Goal: Task Accomplishment & Management: Manage account settings

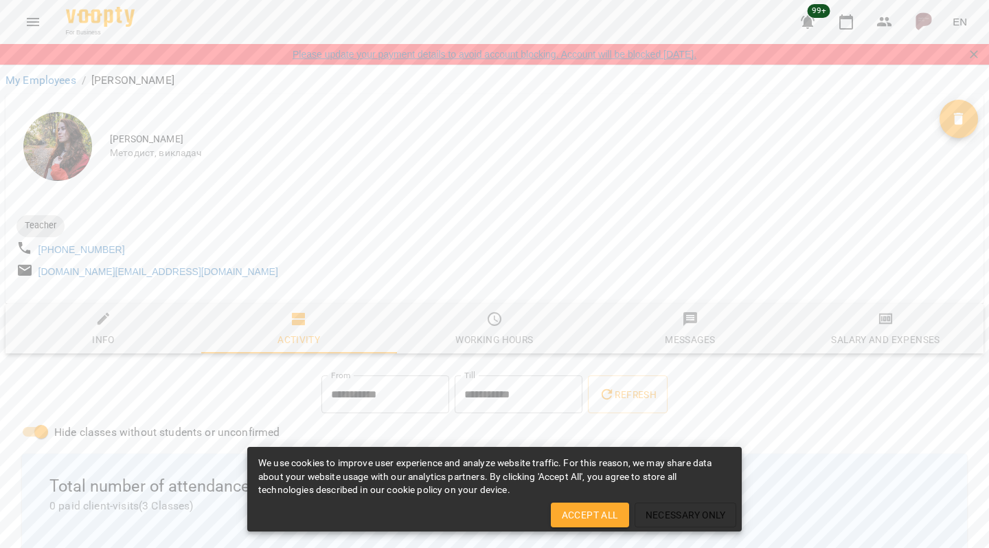
click at [293, 56] on link "Please update your payment details to avoid account blocking. Account will be b…" at bounding box center [495, 54] width 404 height 14
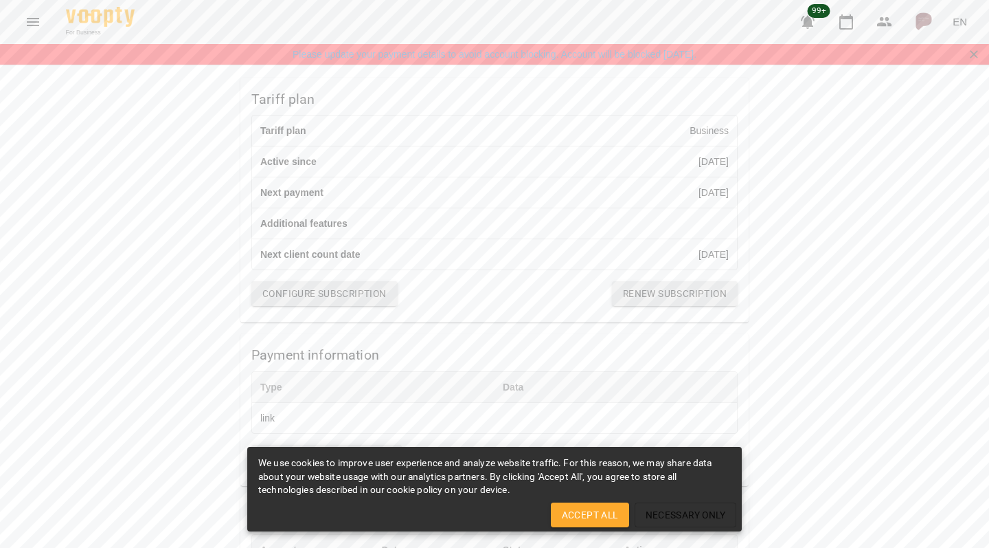
scroll to position [142, 0]
click at [598, 517] on span "Accept All" at bounding box center [590, 514] width 56 height 16
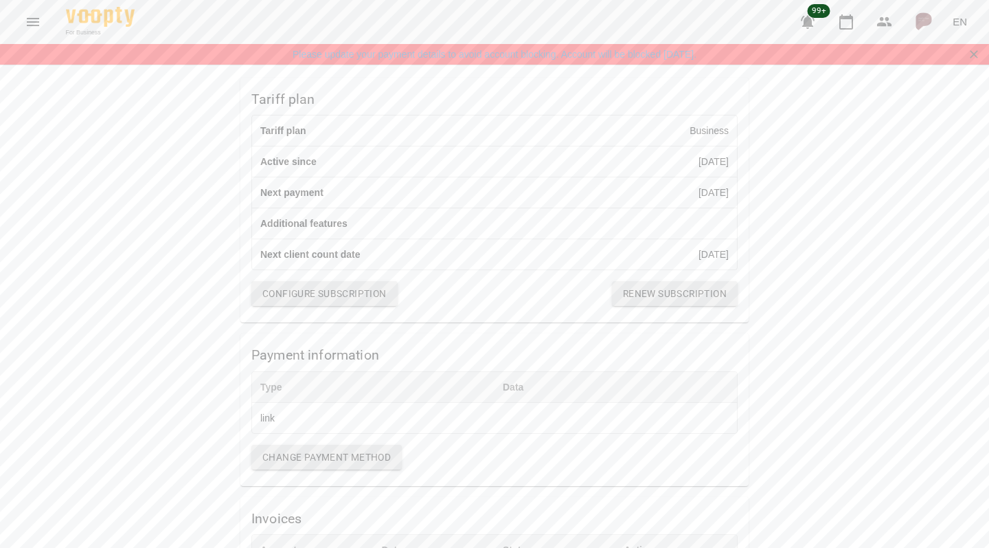
scroll to position [0, 0]
click at [629, 302] on span "Renew subscription" at bounding box center [675, 293] width 104 height 16
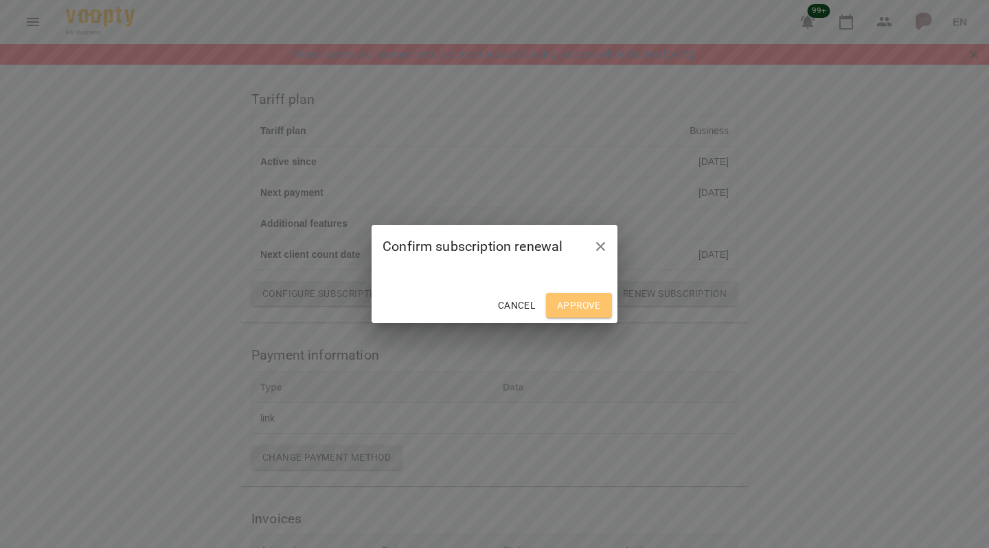
click at [571, 304] on span "Approve" at bounding box center [579, 305] width 44 height 16
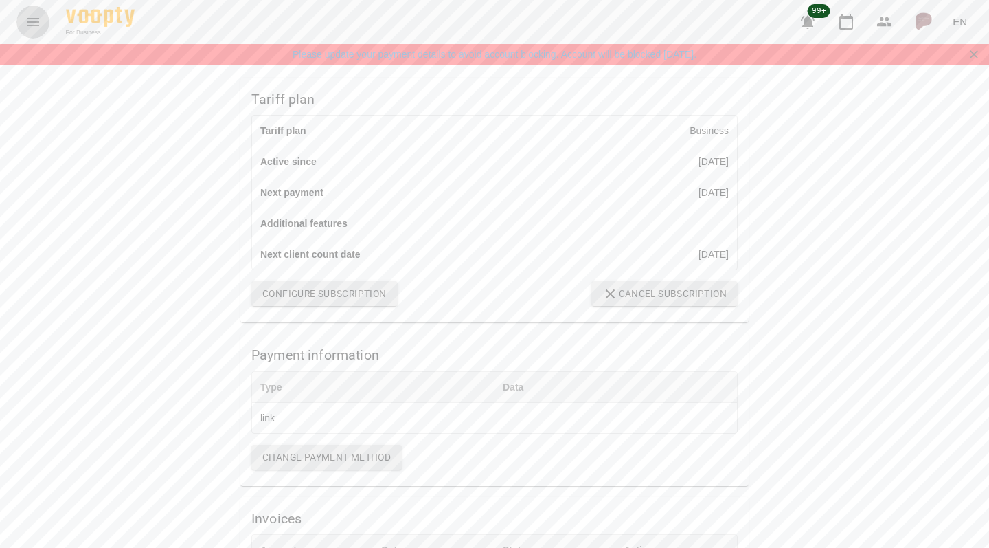
click at [38, 20] on icon "Menu" at bounding box center [33, 22] width 16 height 16
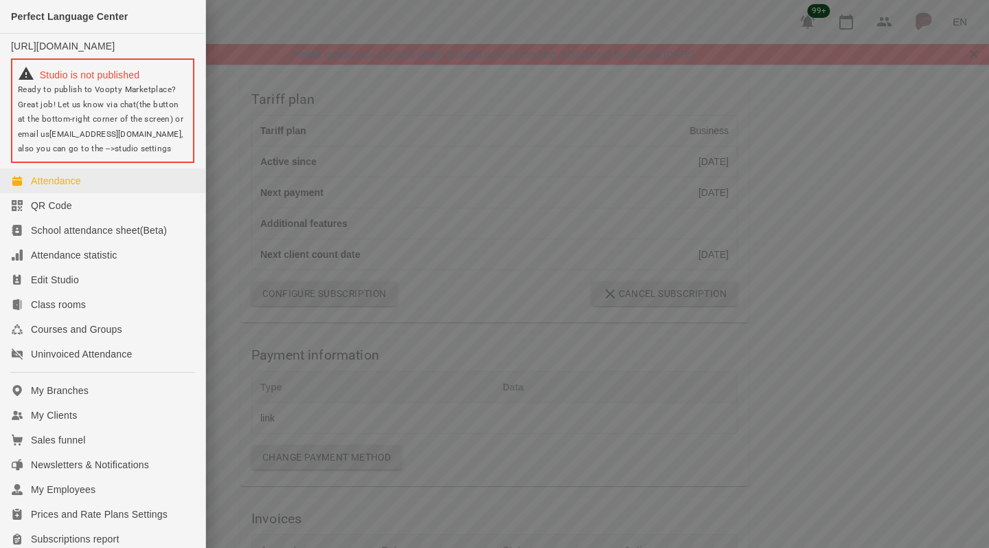
click at [58, 188] on div "Attendance" at bounding box center [56, 181] width 50 height 14
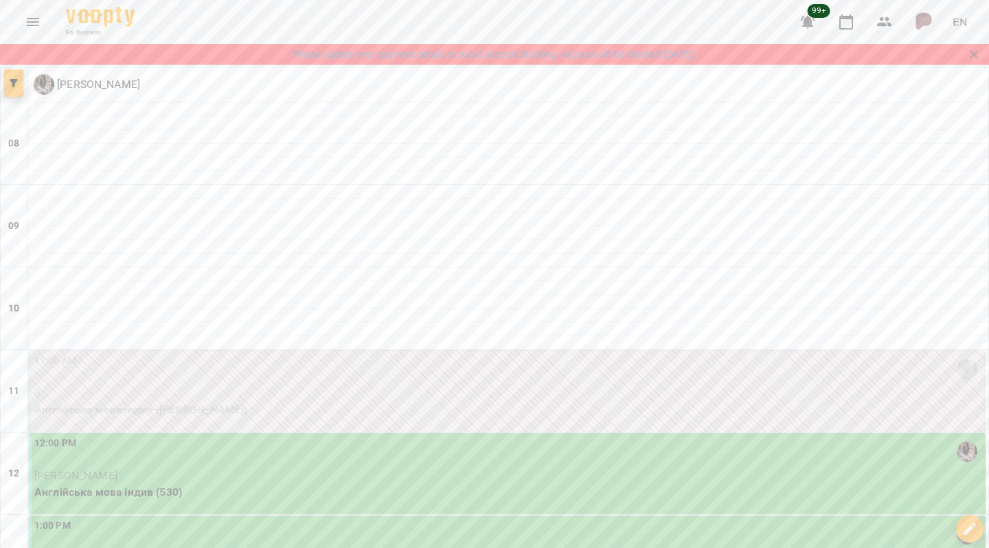
click at [16, 82] on icon "button" at bounding box center [14, 83] width 8 height 8
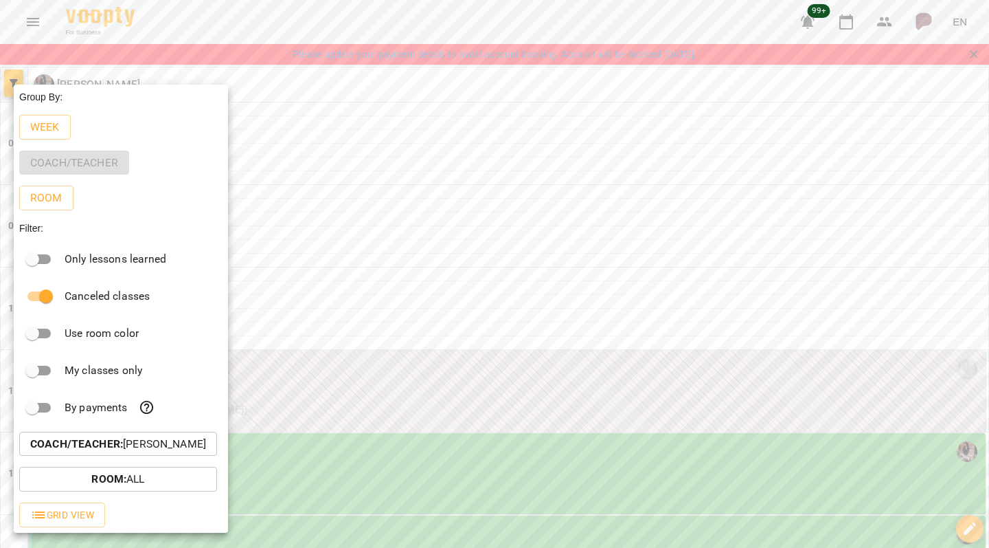
click at [13, 81] on div at bounding box center [494, 274] width 989 height 548
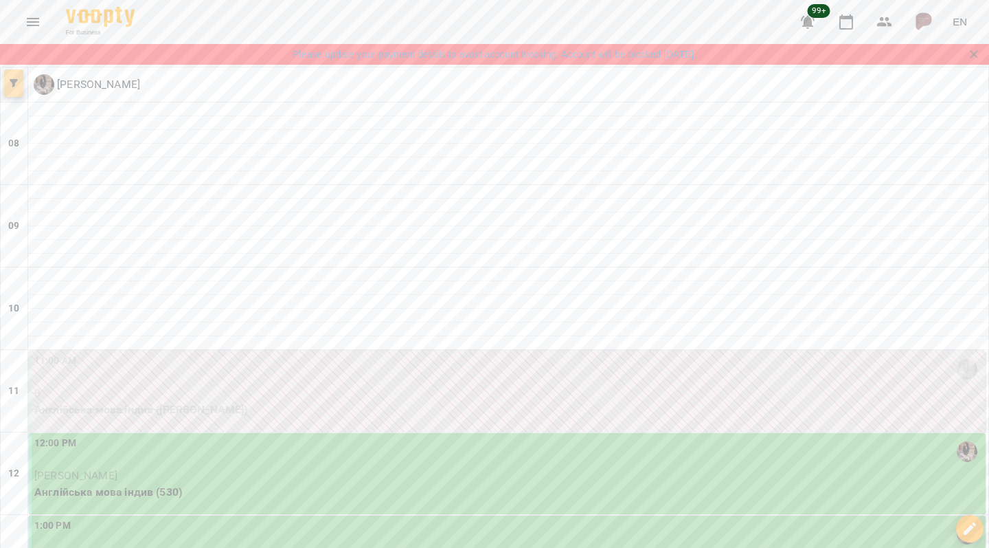
click at [17, 78] on button "button" at bounding box center [13, 82] width 19 height 27
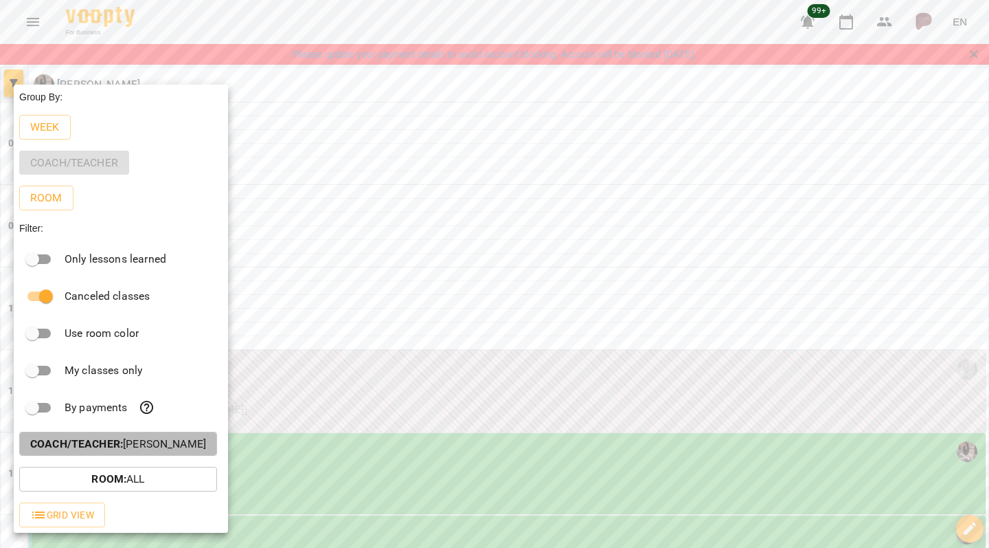
click at [93, 443] on b "Coach/Teacher :" at bounding box center [76, 443] width 93 height 13
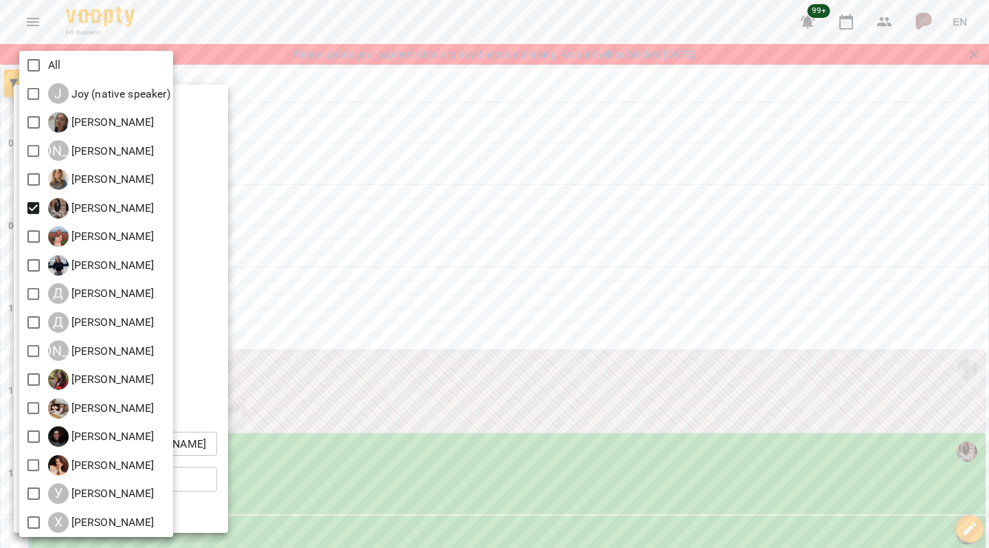
click at [213, 327] on div at bounding box center [494, 274] width 989 height 548
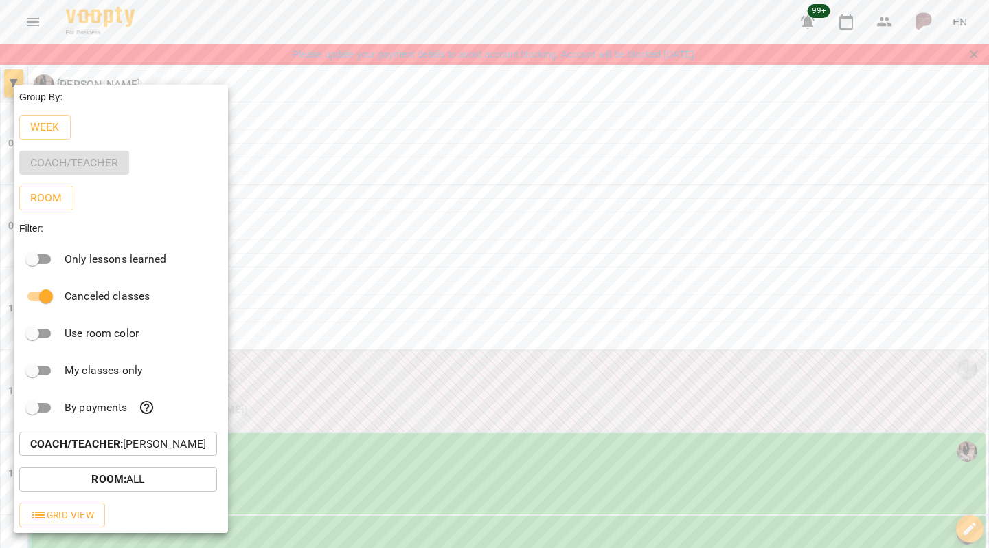
click at [324, 245] on div at bounding box center [494, 274] width 989 height 548
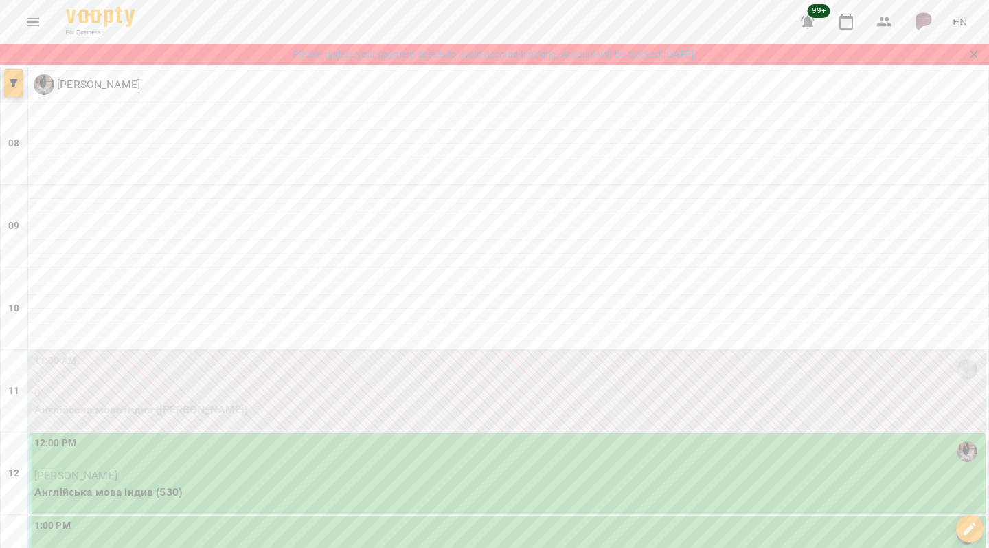
click at [14, 78] on button "button" at bounding box center [13, 82] width 19 height 27
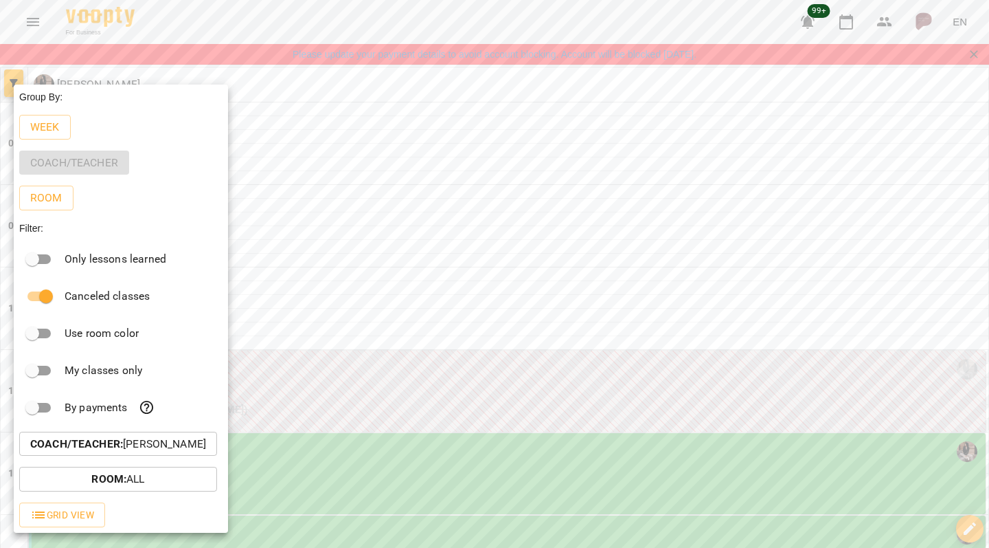
click at [69, 446] on b "Coach/Teacher :" at bounding box center [76, 443] width 93 height 13
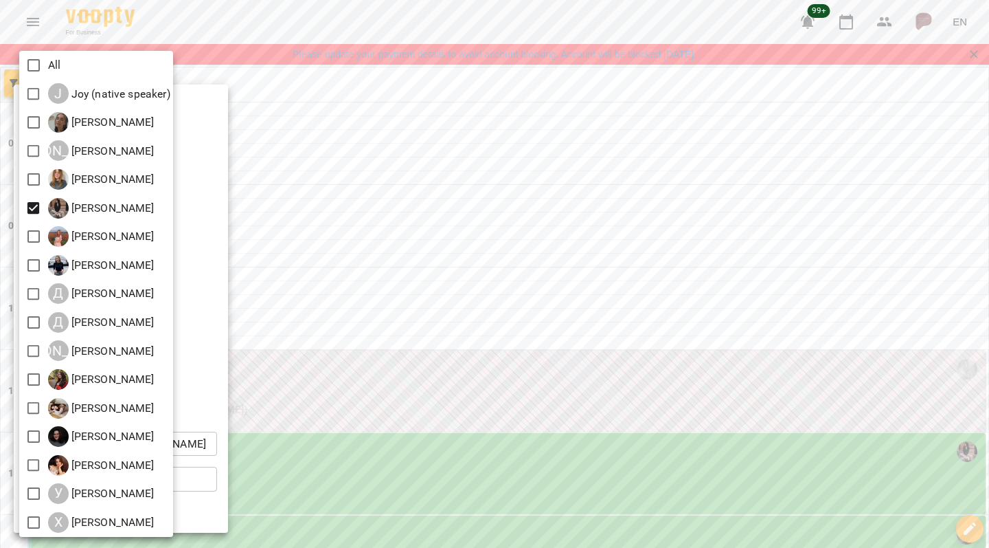
click at [247, 161] on div at bounding box center [494, 274] width 989 height 548
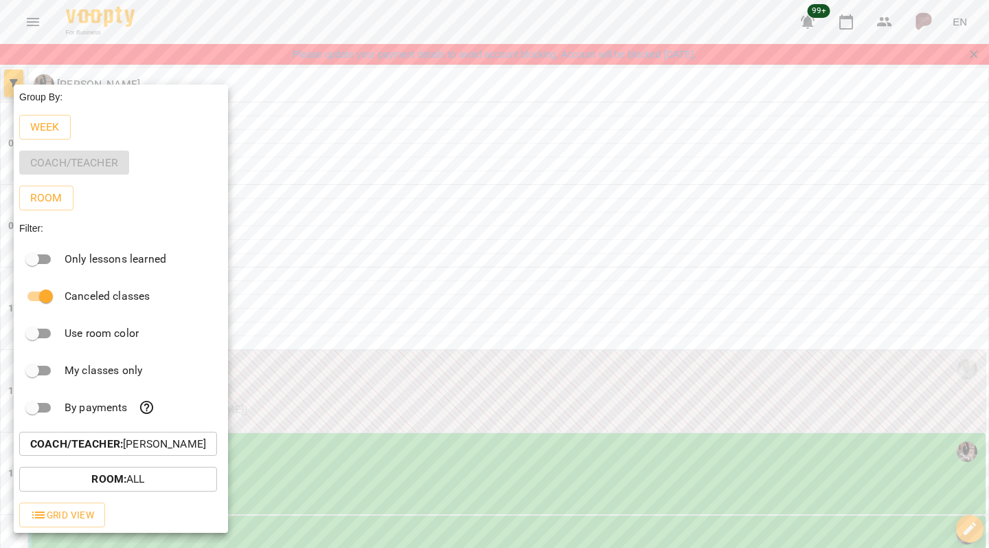
click at [278, 65] on div at bounding box center [494, 274] width 989 height 548
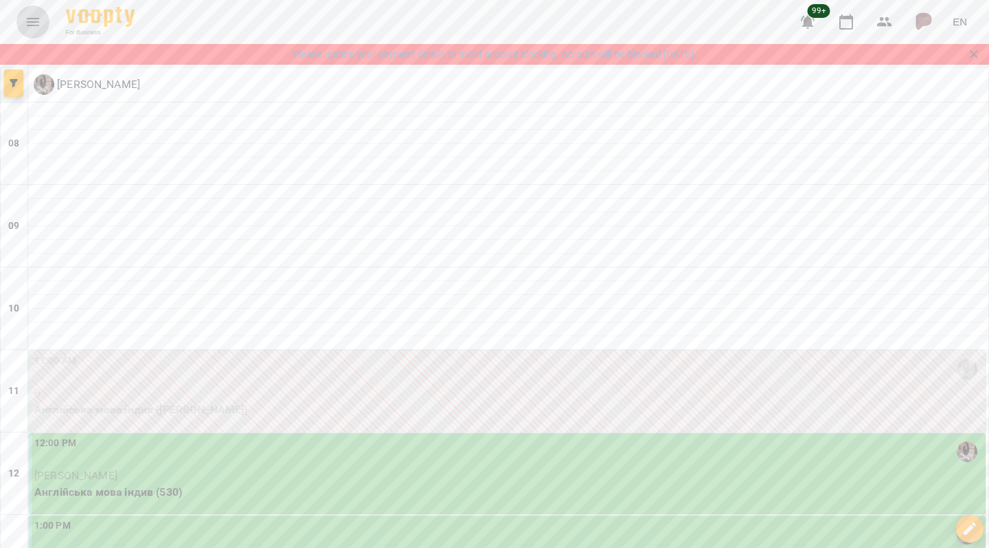
click at [32, 19] on icon "Menu" at bounding box center [33, 22] width 16 height 16
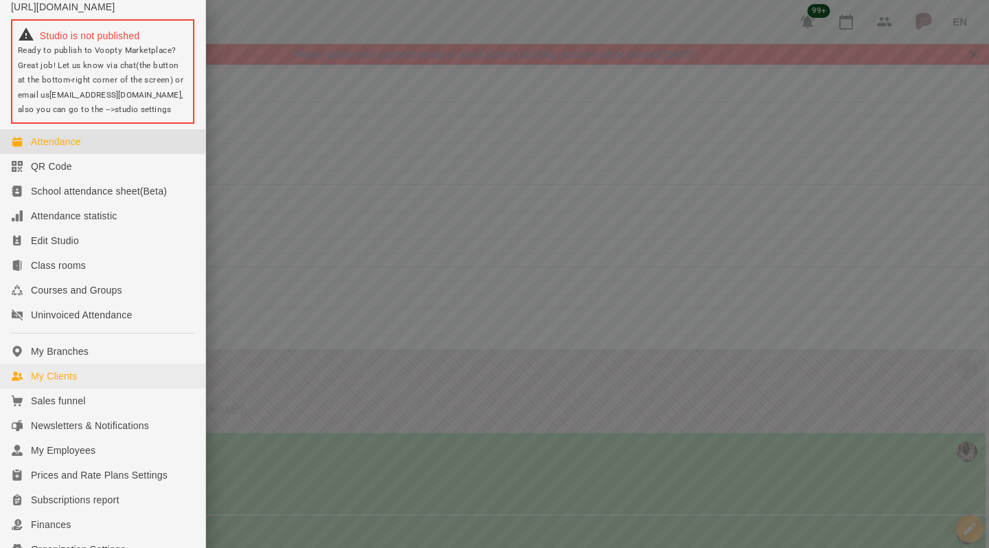
scroll to position [72, 0]
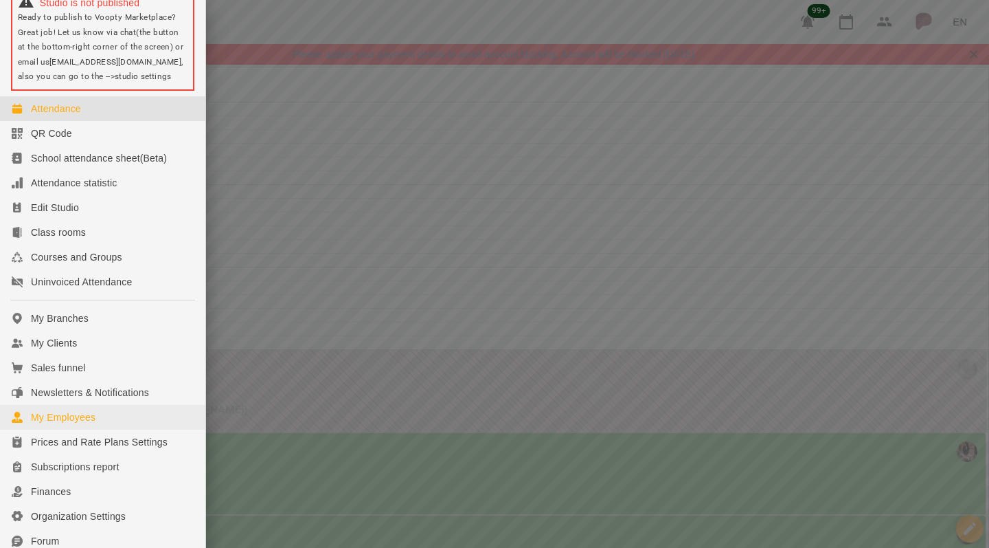
click at [71, 424] on div "My Employees" at bounding box center [63, 417] width 65 height 14
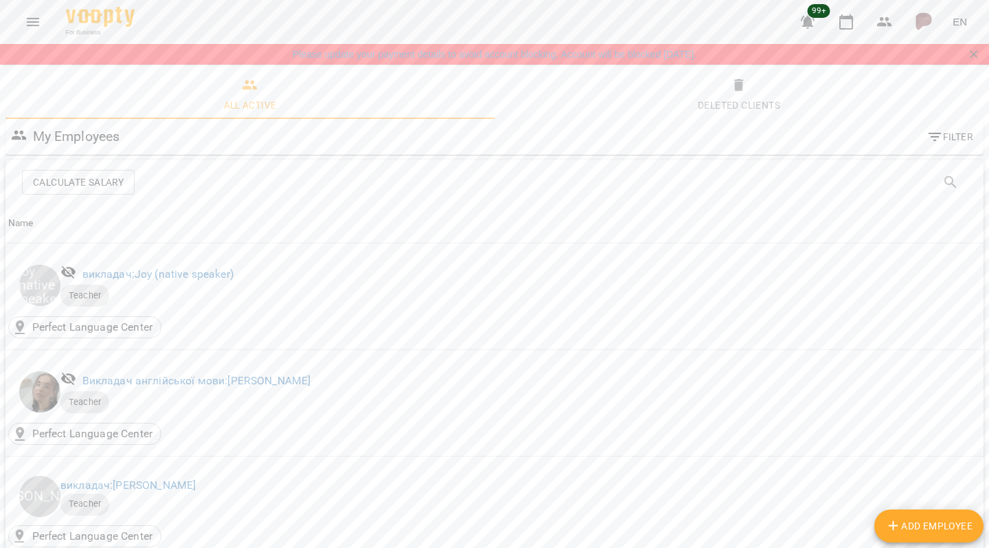
scroll to position [1244, 0]
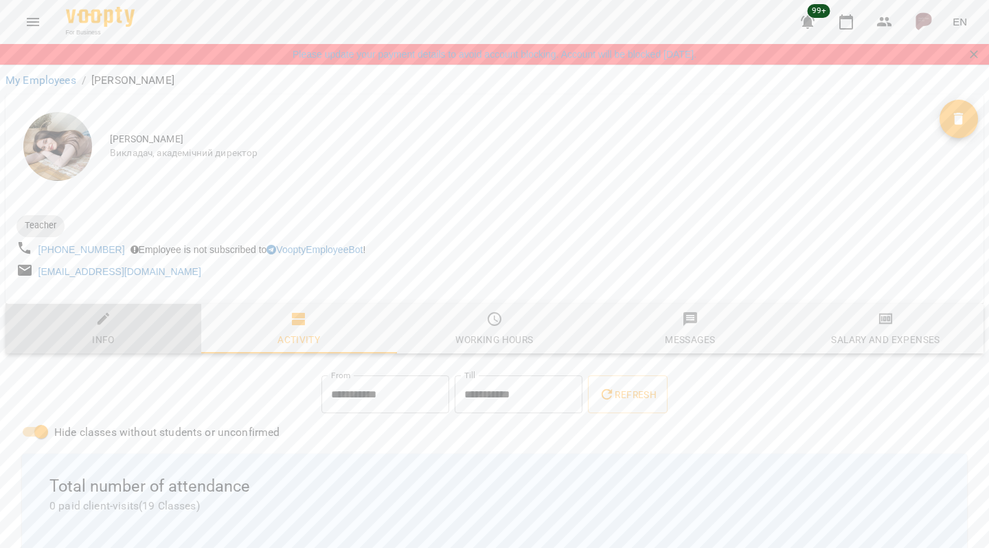
click at [107, 334] on div "Info" at bounding box center [103, 339] width 23 height 16
select select "**"
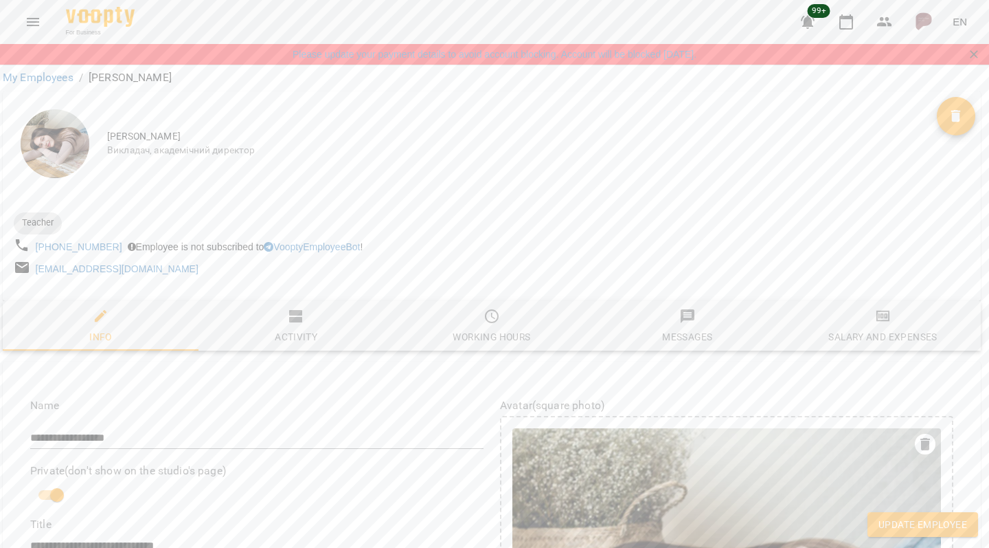
scroll to position [947, 3]
click at [903, 521] on span "Update Employee" at bounding box center [923, 524] width 89 height 16
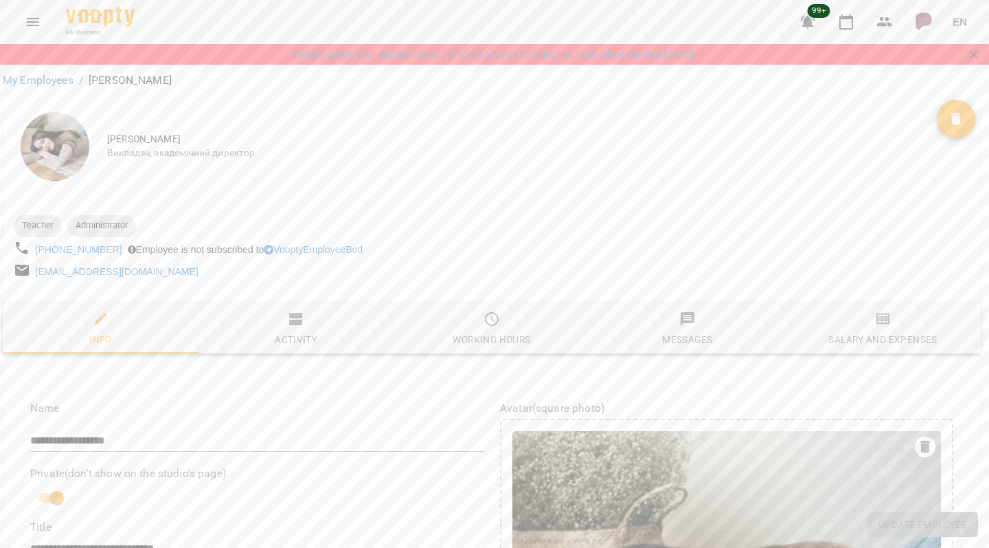
scroll to position [0, 3]
click at [35, 82] on link "My Employees" at bounding box center [38, 80] width 71 height 13
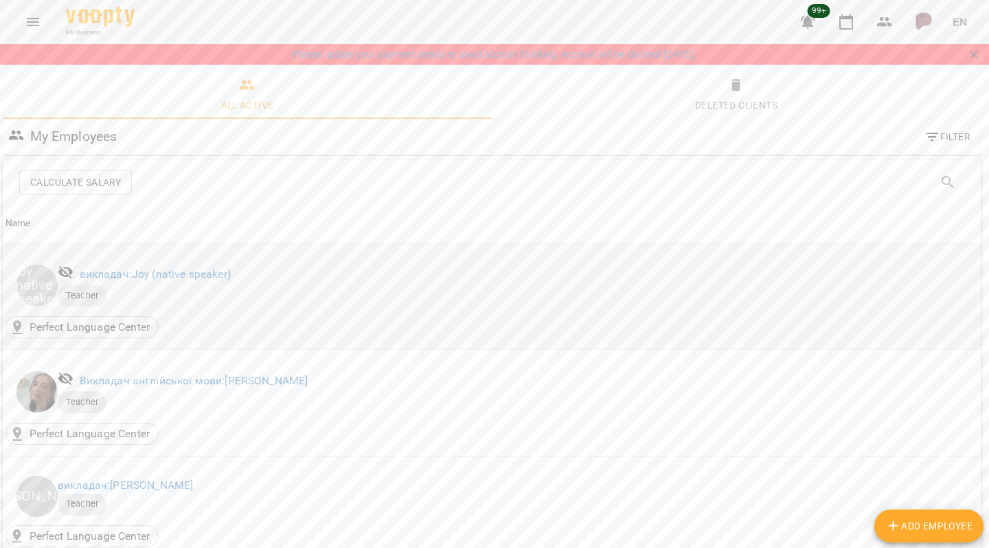
scroll to position [0, 3]
